Goal: Information Seeking & Learning: Learn about a topic

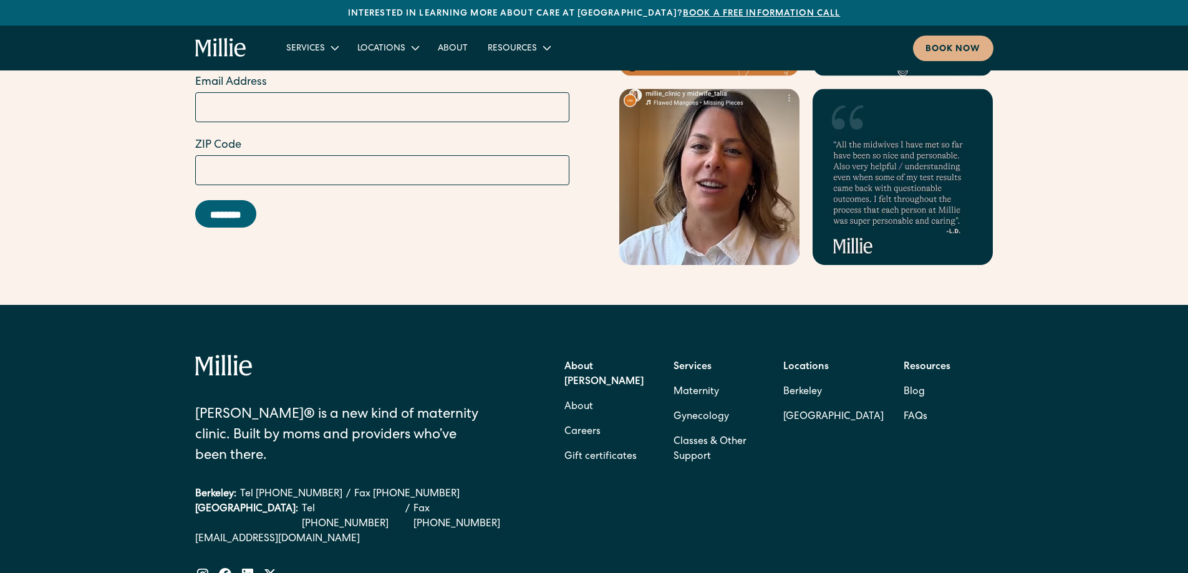
scroll to position [5035, 0]
